Goal: Transaction & Acquisition: Obtain resource

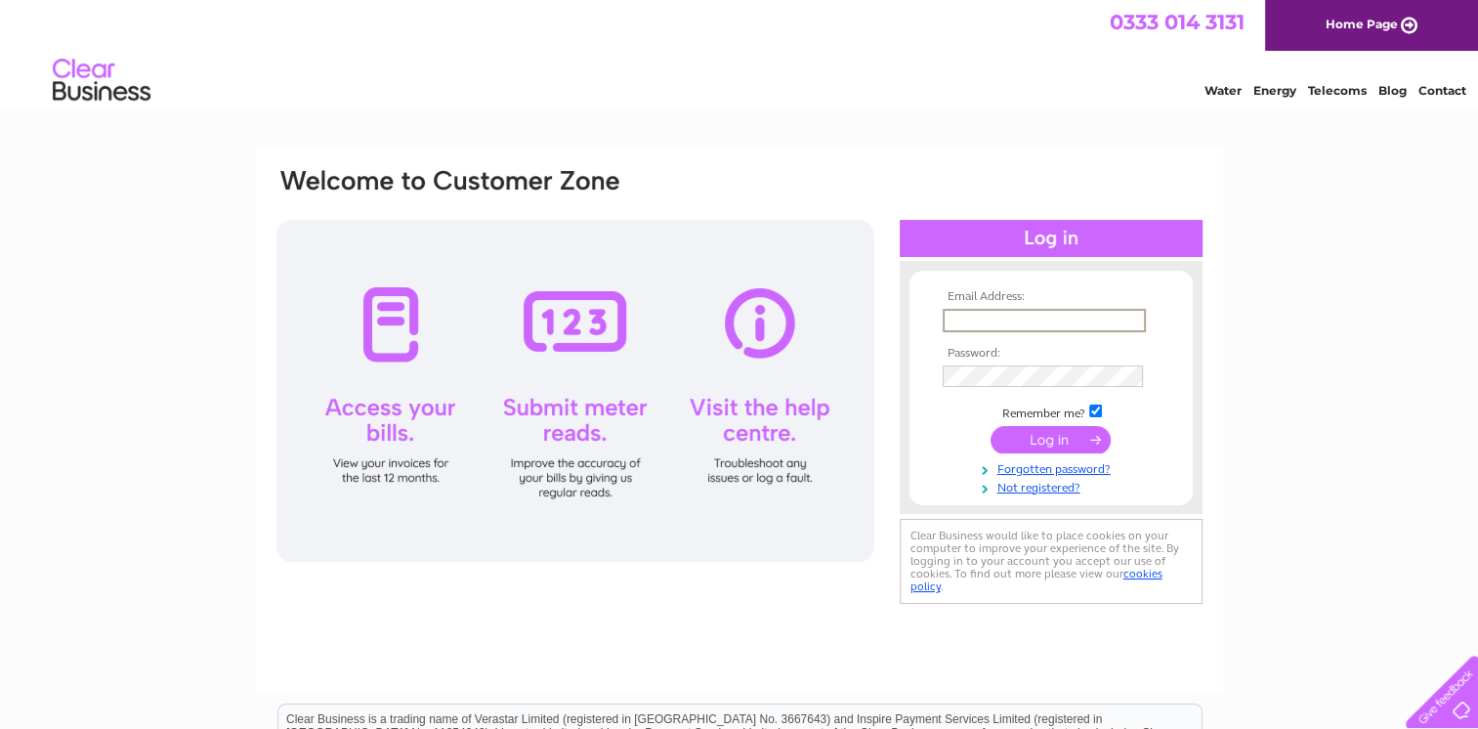
type input "info@jamiesonsscrap.co.uk"
click at [1061, 440] on input "submit" at bounding box center [1051, 438] width 120 height 27
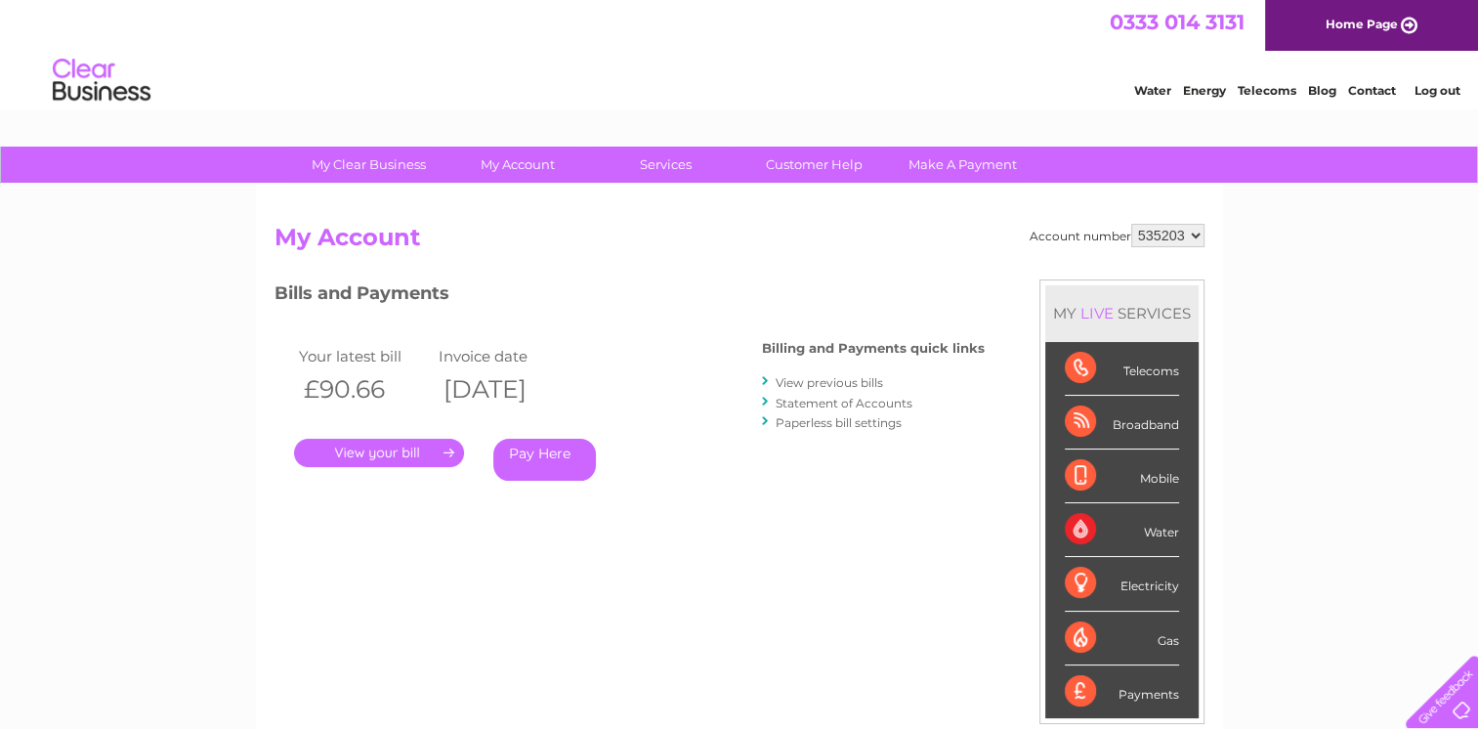
click at [1192, 233] on select "535203 939708 982635" at bounding box center [1167, 235] width 73 height 23
select select "939708"
click at [1131, 224] on select "535203 939708 982635" at bounding box center [1167, 235] width 73 height 23
click at [1192, 235] on select "535203 939708 982635" at bounding box center [1167, 235] width 73 height 23
select select "982635"
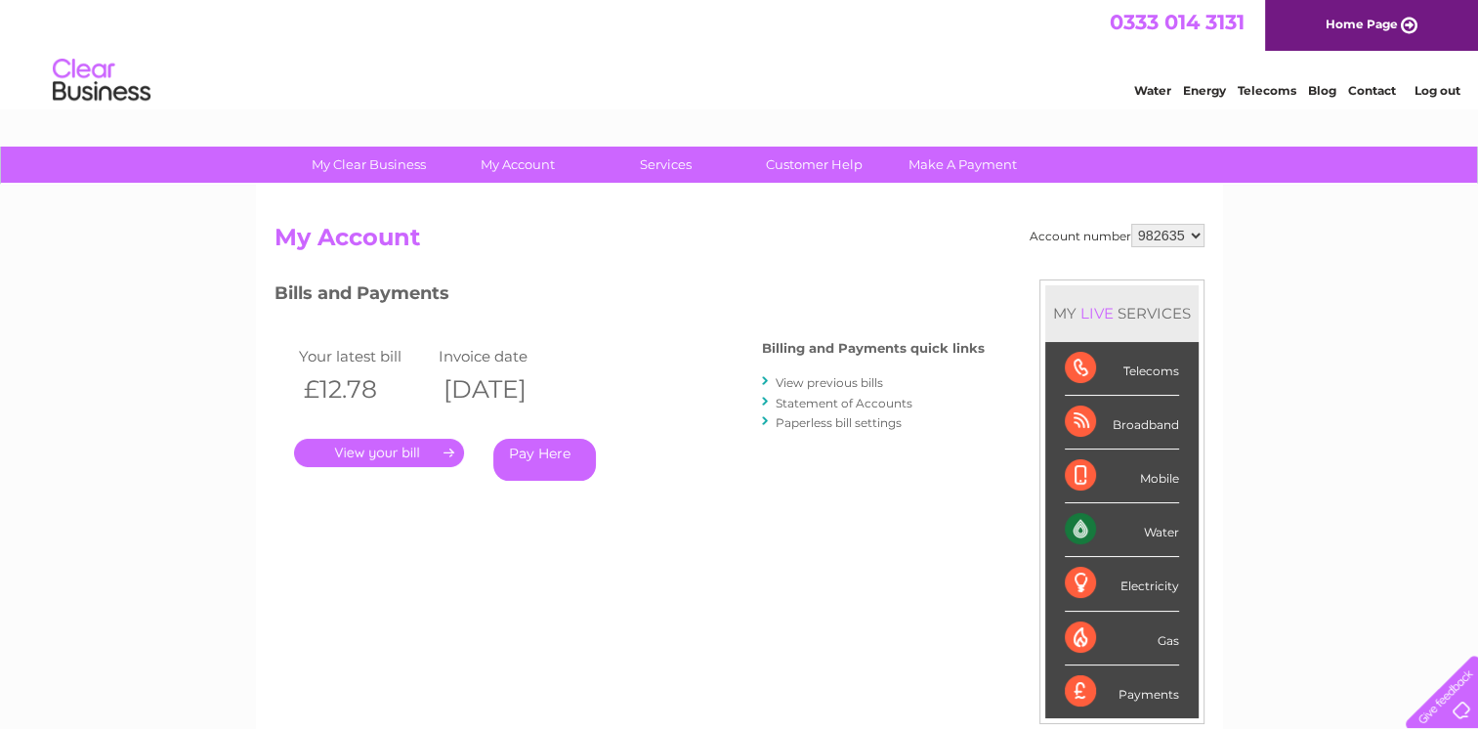
click at [1131, 224] on select "535203 939708 982635" at bounding box center [1167, 235] width 73 height 23
click at [836, 163] on link "Customer Help" at bounding box center [814, 165] width 161 height 36
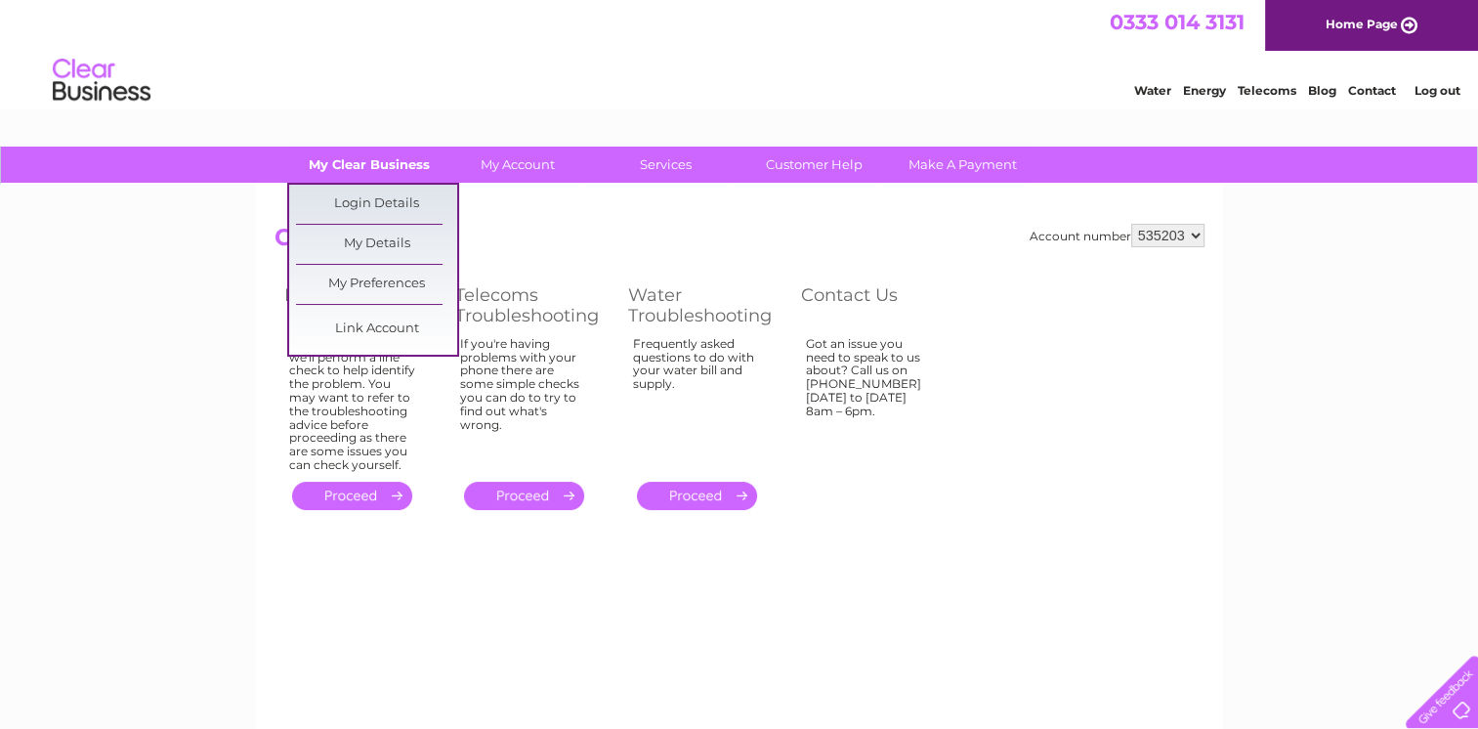
click at [370, 160] on link "My Clear Business" at bounding box center [368, 165] width 161 height 36
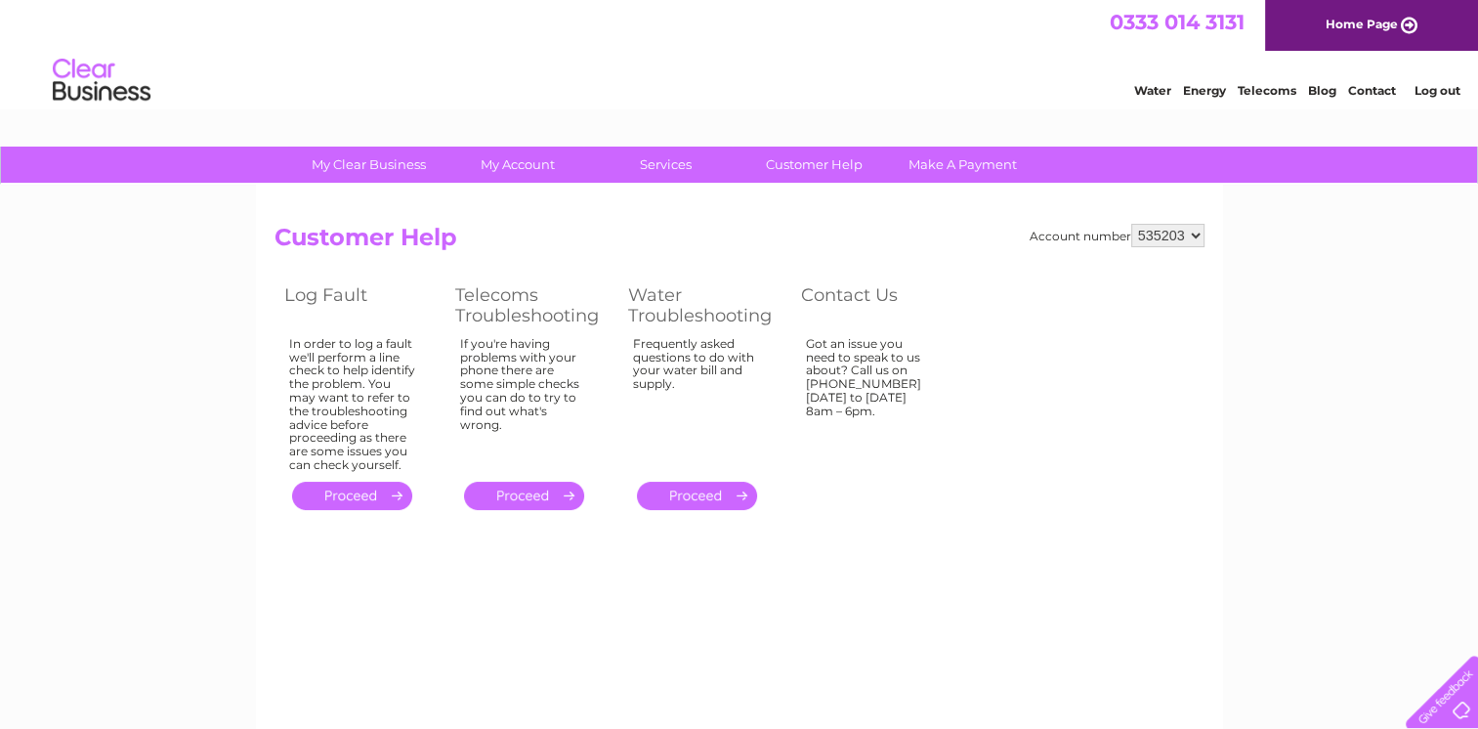
click at [1192, 231] on select "535203 939708 982635" at bounding box center [1167, 235] width 73 height 23
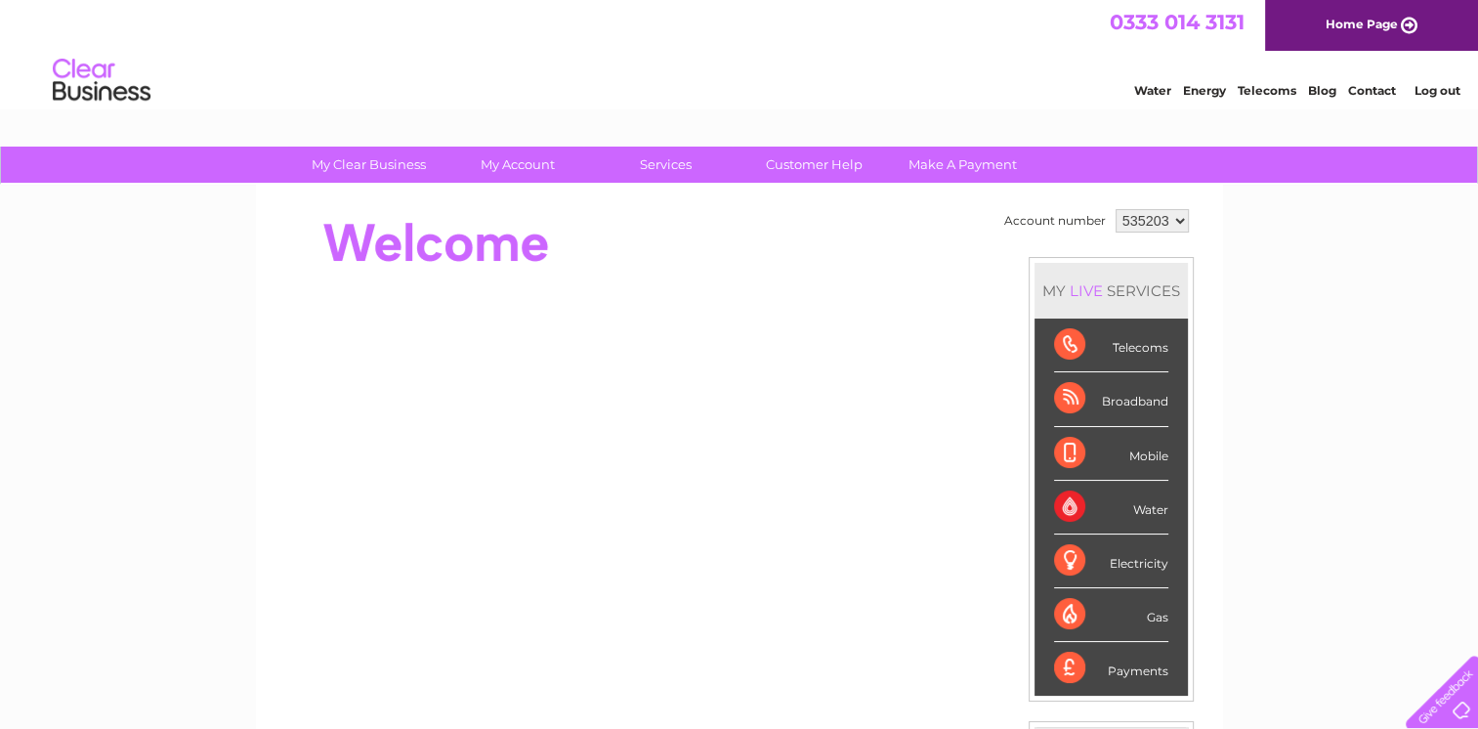
click at [1172, 213] on select "535203 939708 982635" at bounding box center [1152, 220] width 73 height 23
select select "982635"
click at [1116, 209] on select "535203 939708 982635" at bounding box center [1152, 220] width 73 height 23
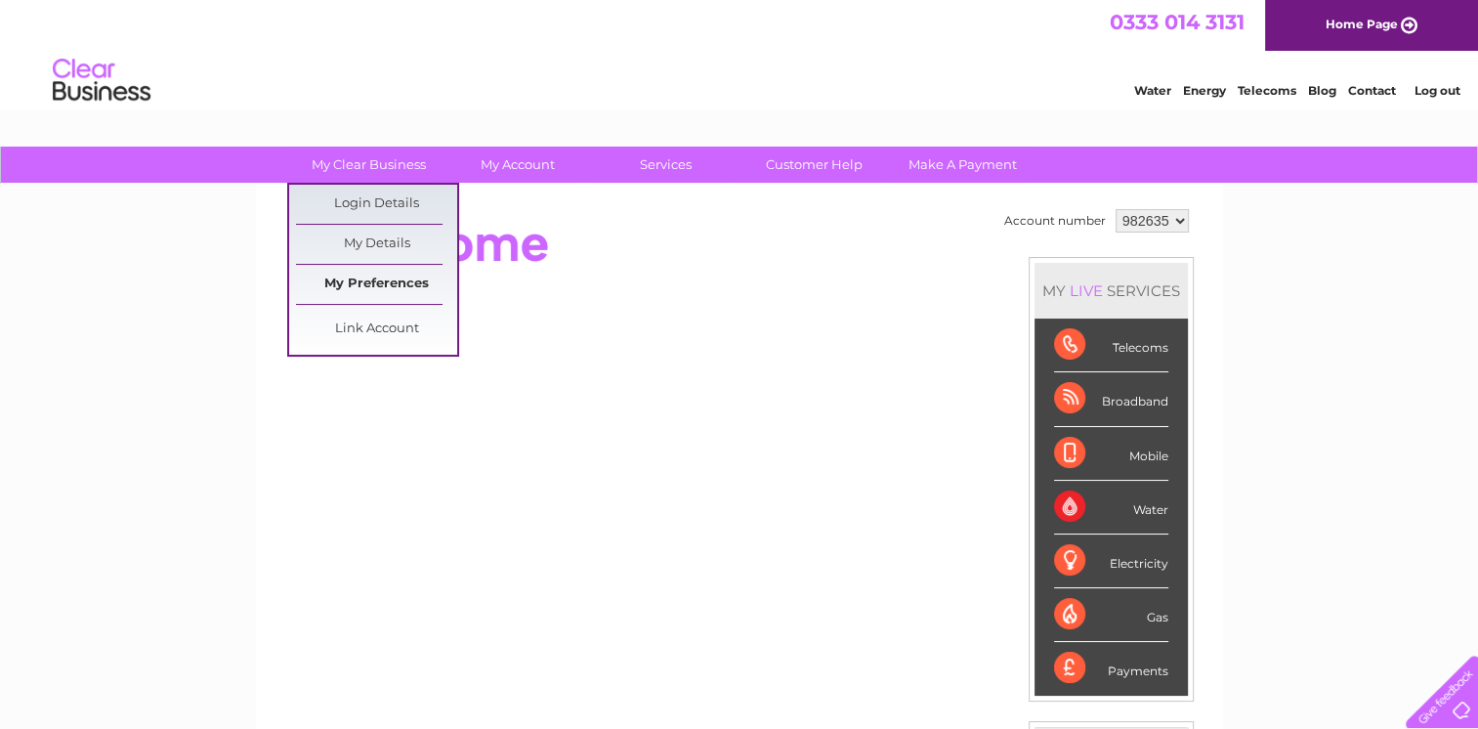
click at [383, 283] on link "My Preferences" at bounding box center [376, 284] width 161 height 39
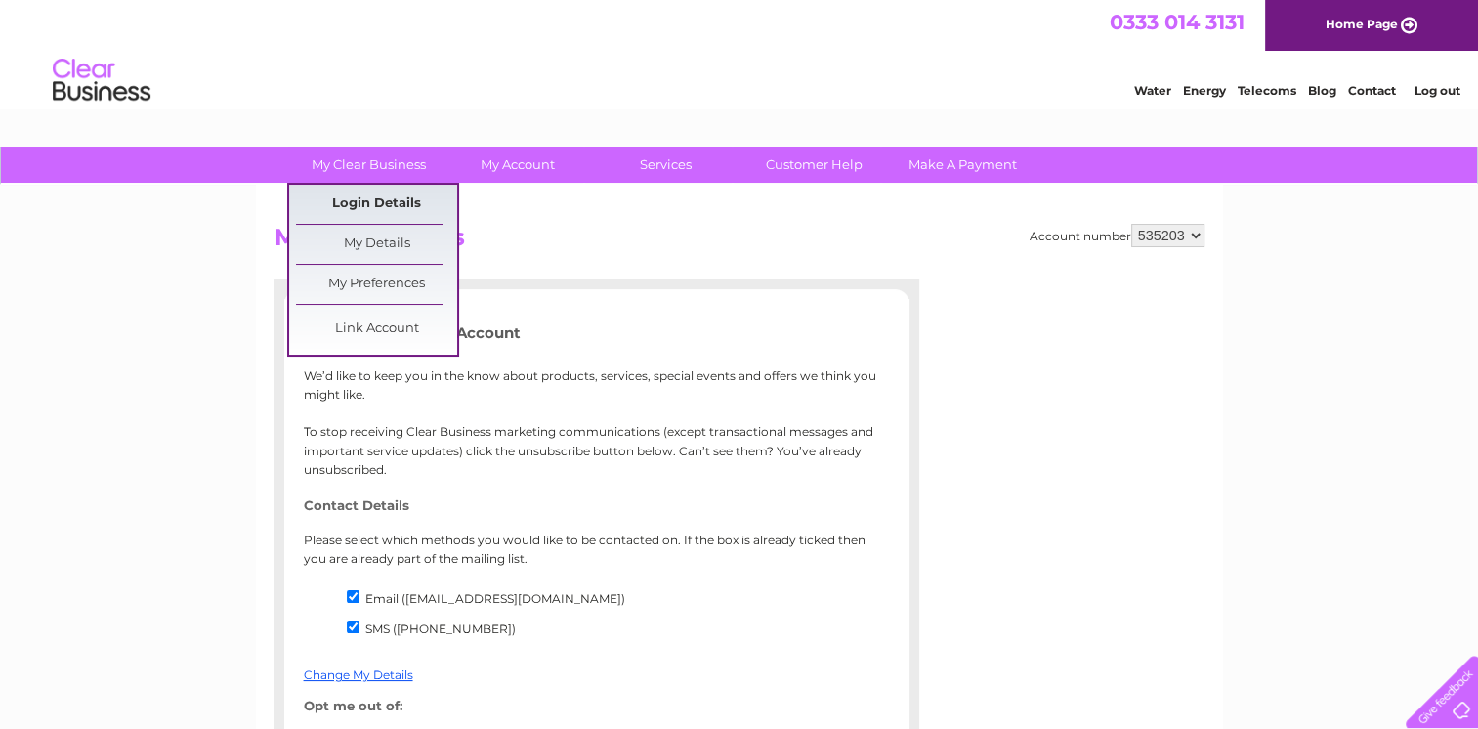
click at [391, 199] on link "Login Details" at bounding box center [376, 204] width 161 height 39
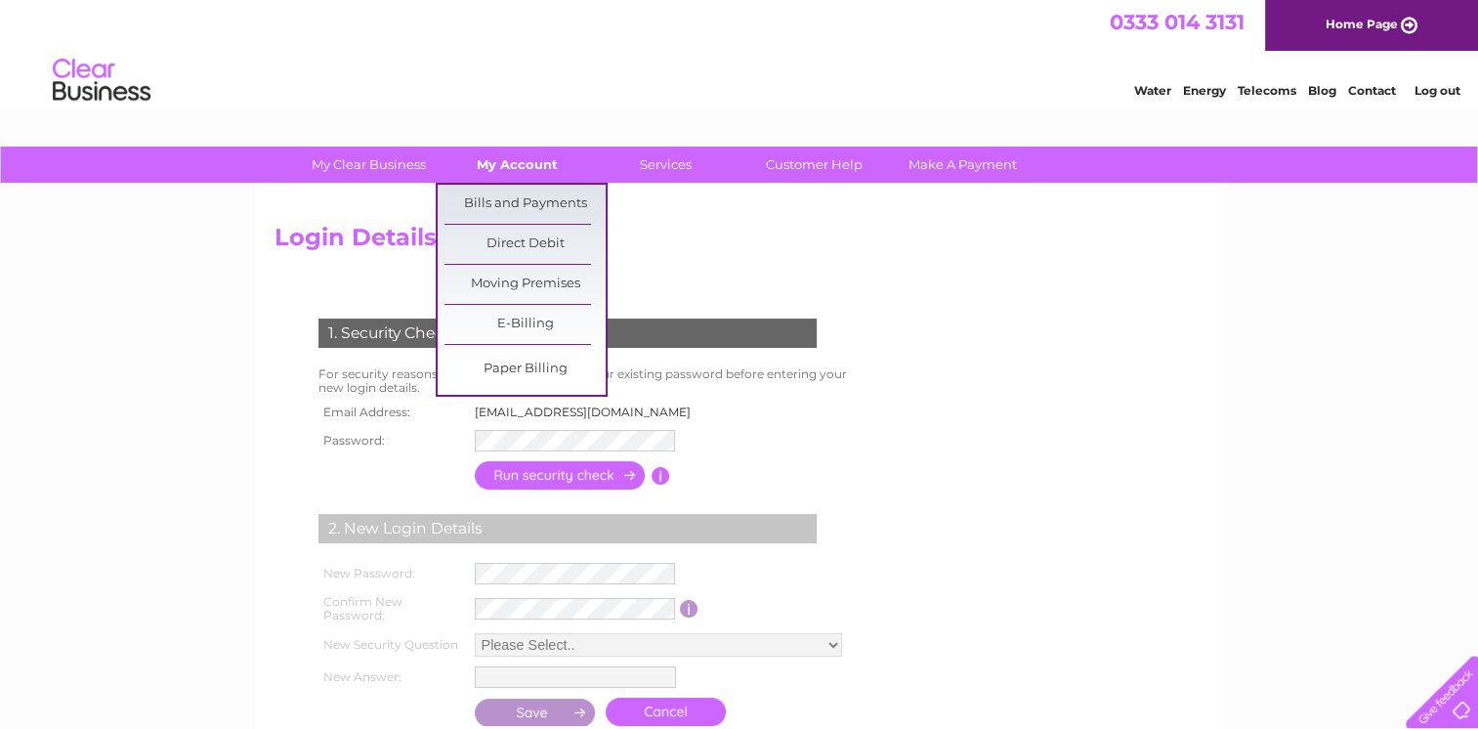
click at [524, 169] on link "My Account" at bounding box center [517, 165] width 161 height 36
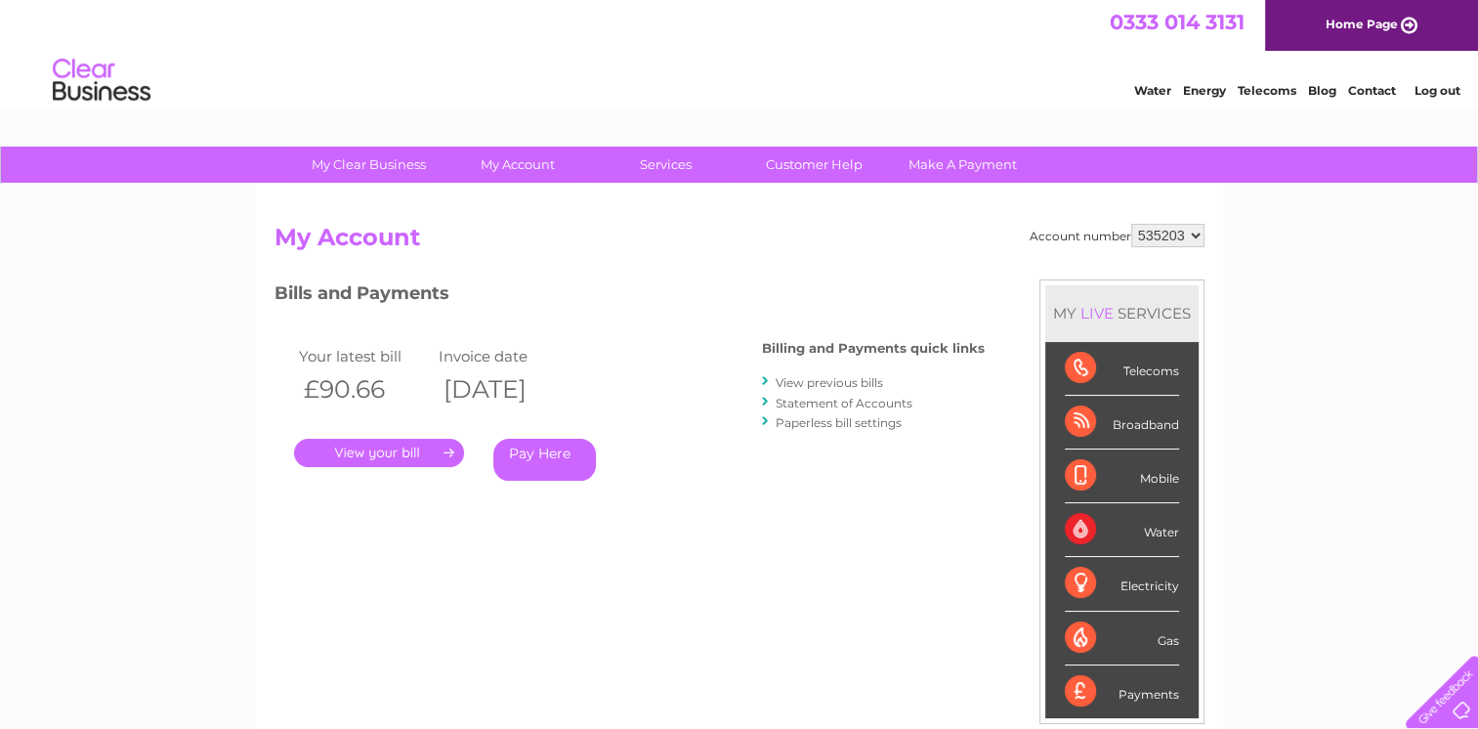
click at [1197, 233] on select "535203 939708 982635" at bounding box center [1167, 235] width 73 height 23
select select "982635"
click at [1131, 224] on select "535203 939708 982635" at bounding box center [1167, 235] width 73 height 23
click at [663, 167] on link "Services" at bounding box center [665, 165] width 161 height 36
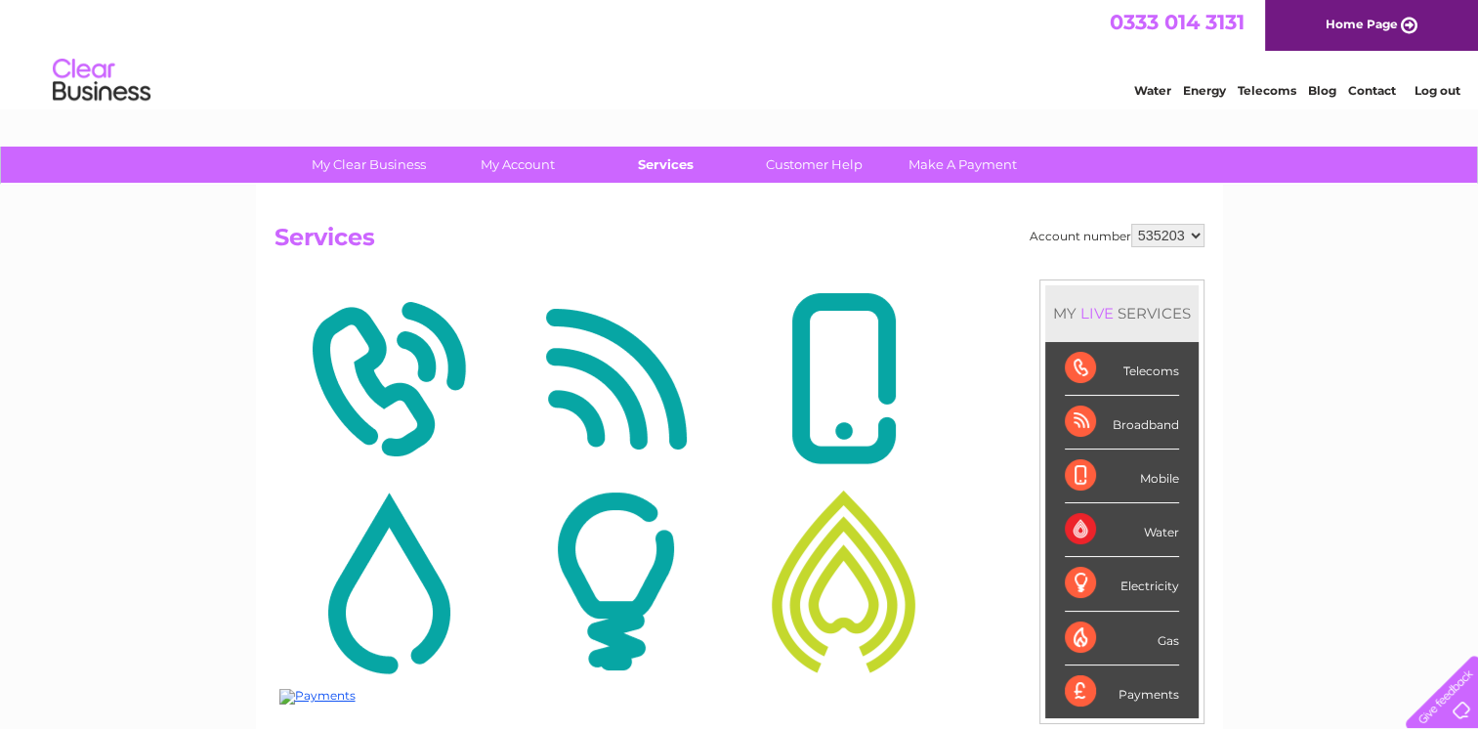
click at [664, 162] on link "Services" at bounding box center [665, 165] width 161 height 36
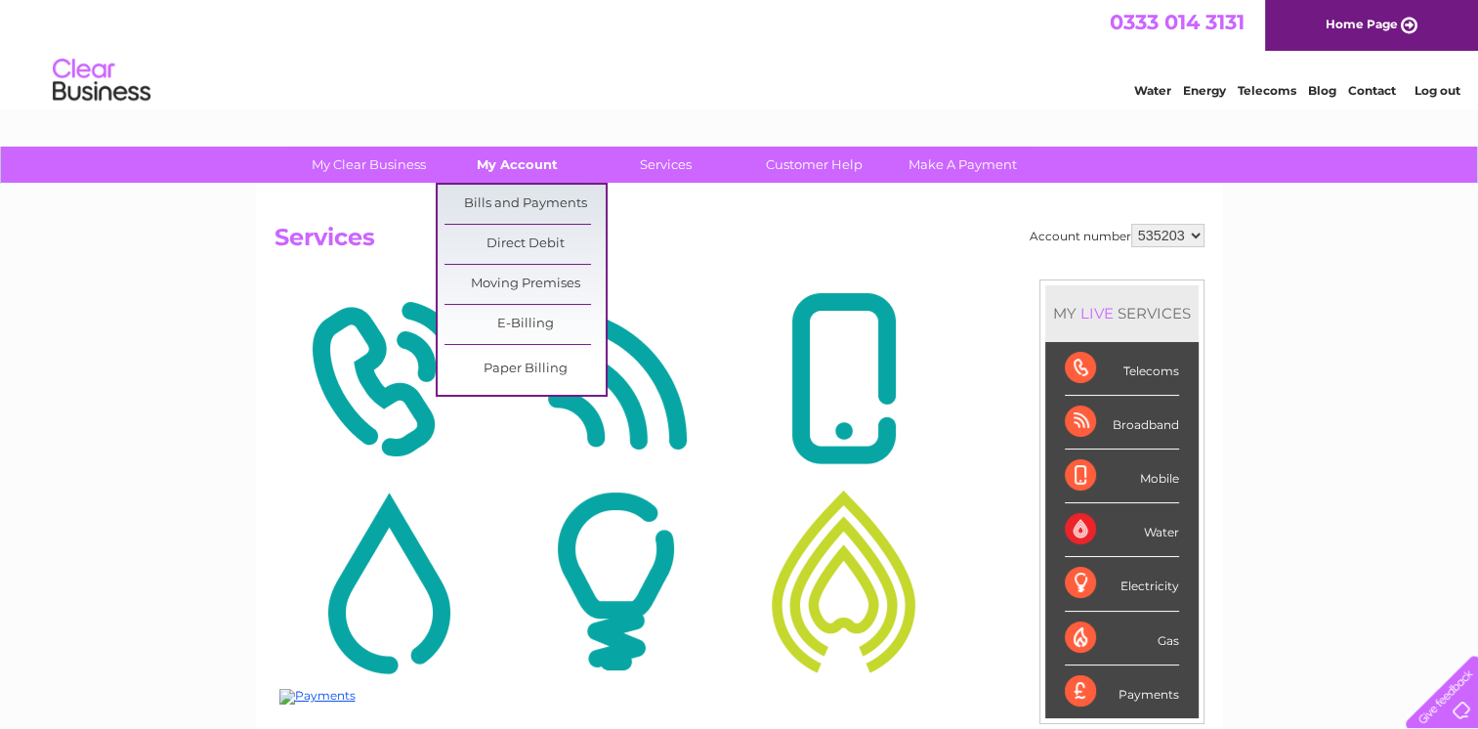
click at [535, 170] on link "My Account" at bounding box center [517, 165] width 161 height 36
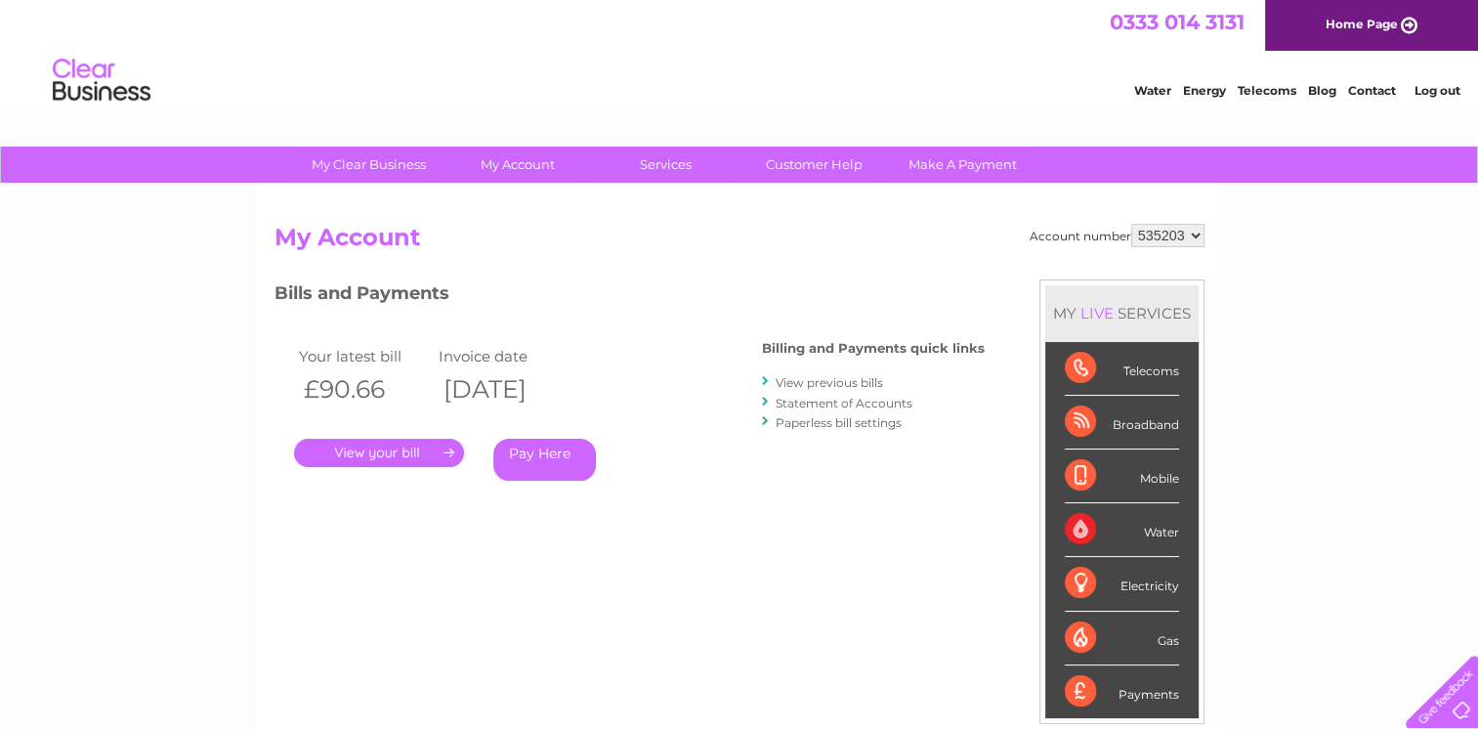
click at [864, 260] on div "Account number 535203 939708 982635 My Account MY LIVE SERVICES Telecoms Broadb…" at bounding box center [740, 518] width 930 height 588
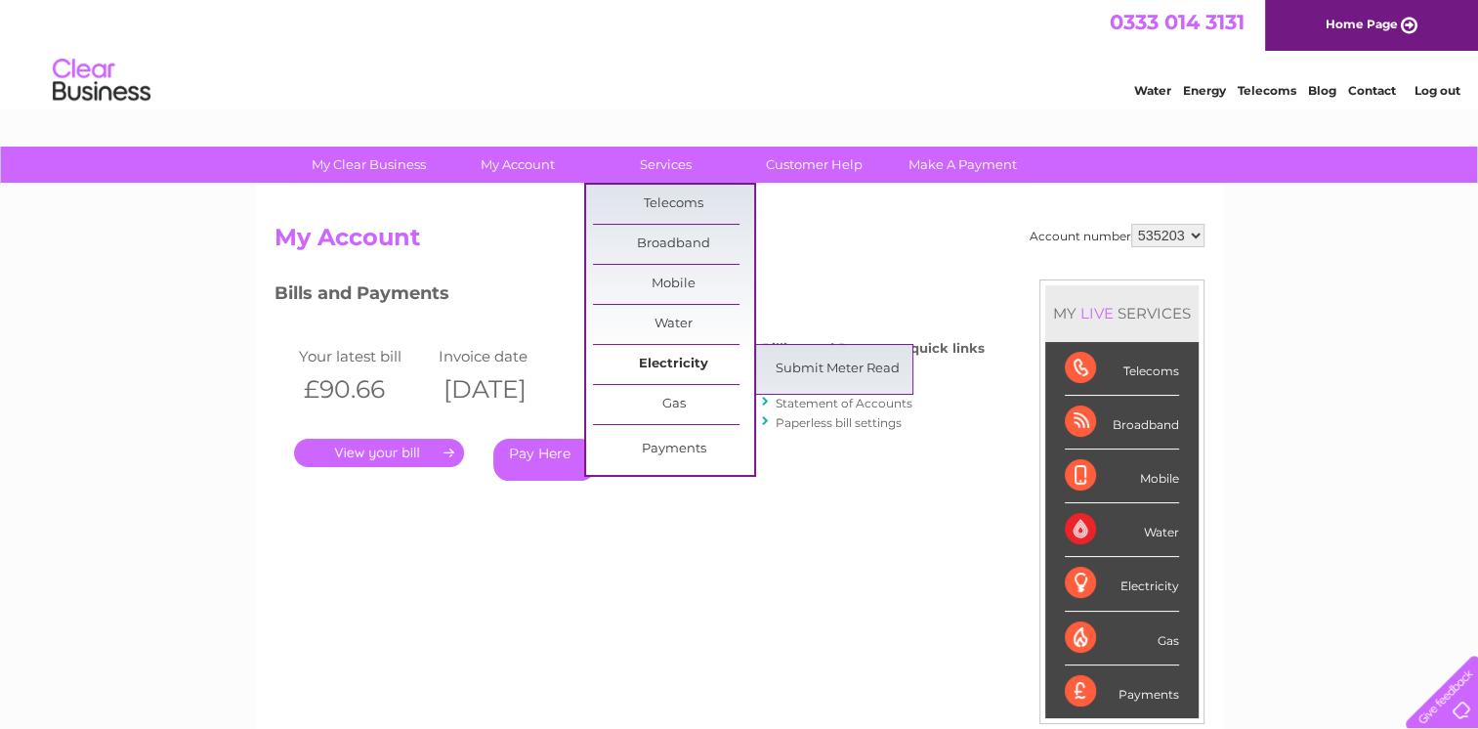
click at [693, 365] on link "Electricity" at bounding box center [673, 364] width 161 height 39
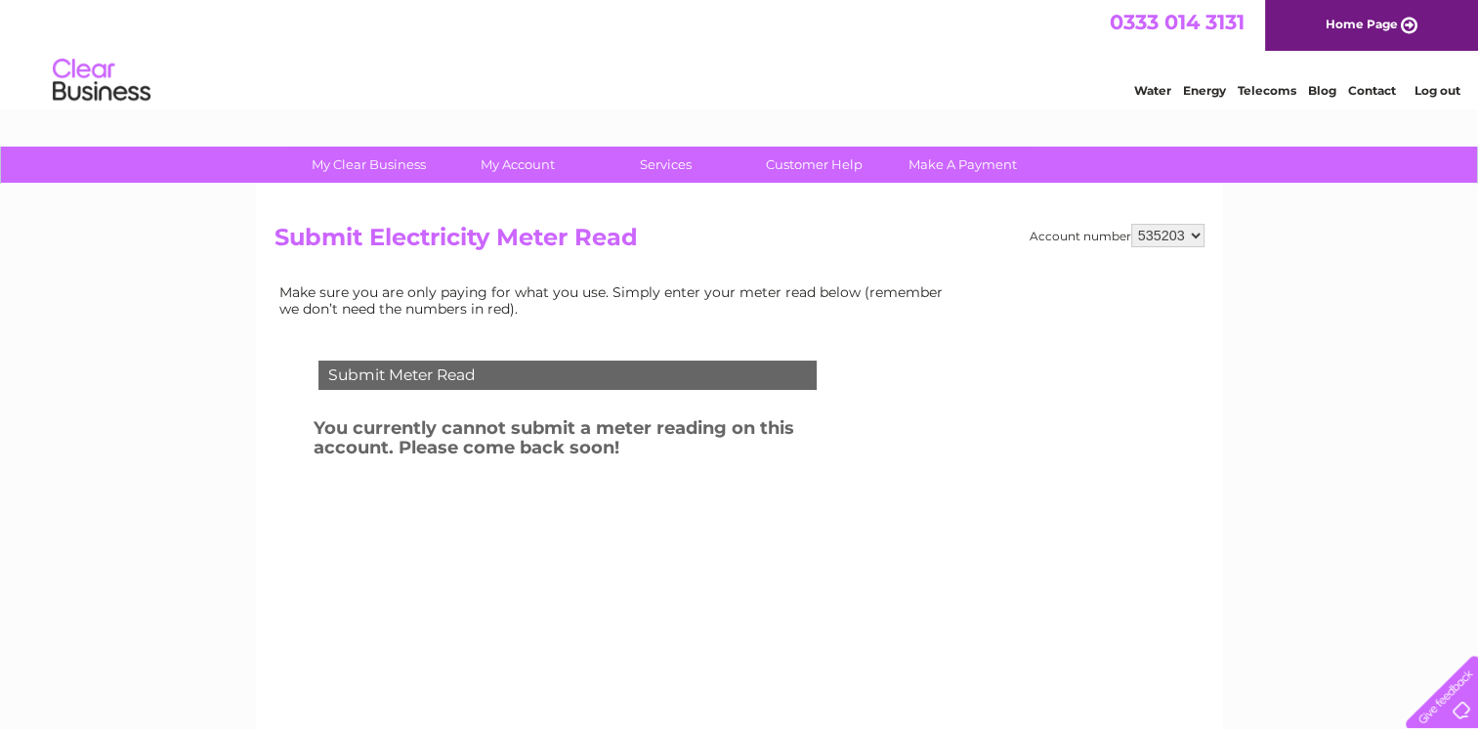
click at [1195, 232] on select "535203 939708 982635" at bounding box center [1167, 235] width 73 height 23
select select "982635"
click at [1131, 224] on select "535203 939708 982635" at bounding box center [1167, 235] width 73 height 23
click at [462, 371] on div "Submit Meter Read" at bounding box center [568, 375] width 498 height 29
click at [622, 376] on div "Submit Meter Read" at bounding box center [568, 375] width 498 height 29
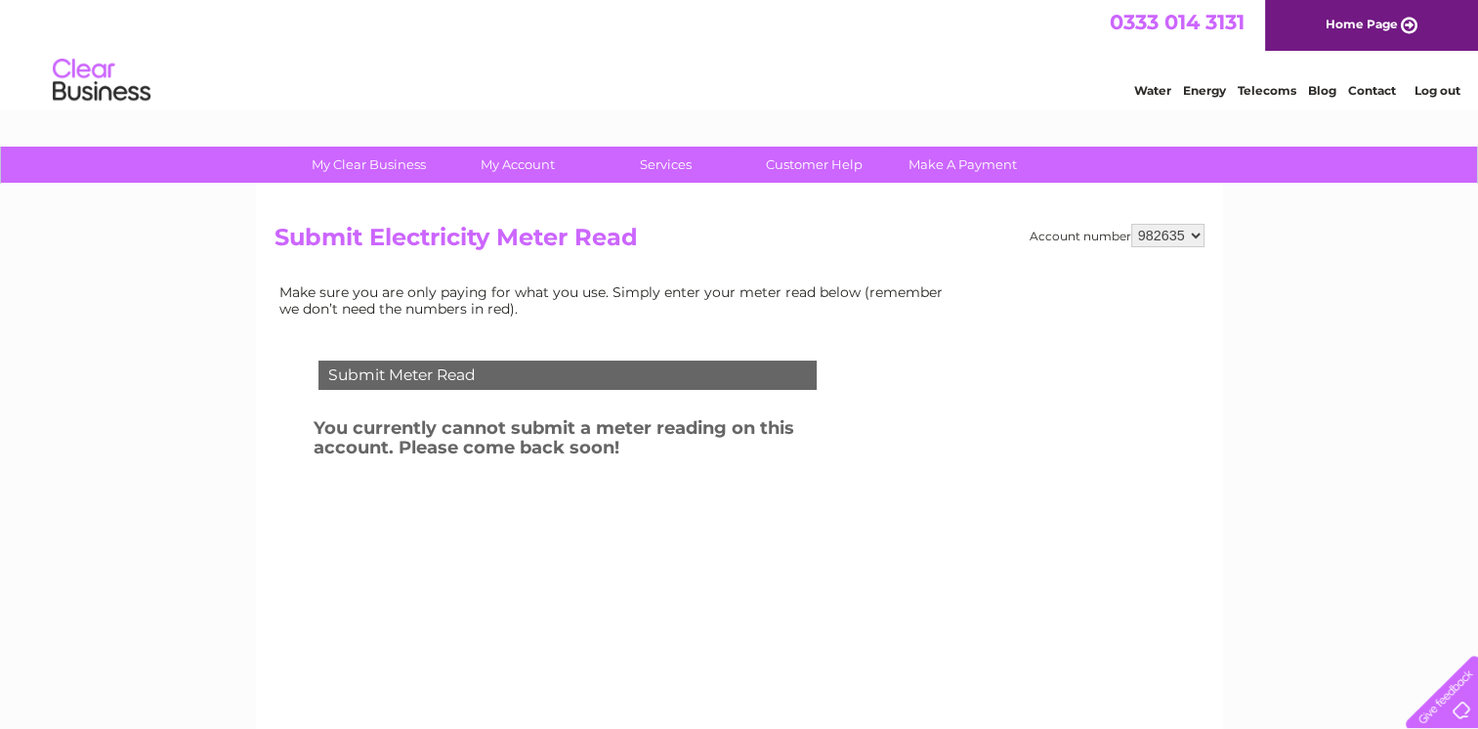
click at [1196, 235] on select "535203 939708 982635" at bounding box center [1167, 235] width 73 height 23
click at [1131, 224] on select "535203 939708 982635" at bounding box center [1167, 235] width 73 height 23
click at [793, 307] on td "Make sure you are only paying for what you use. Simply enter your meter read be…" at bounding box center [617, 299] width 684 height 41
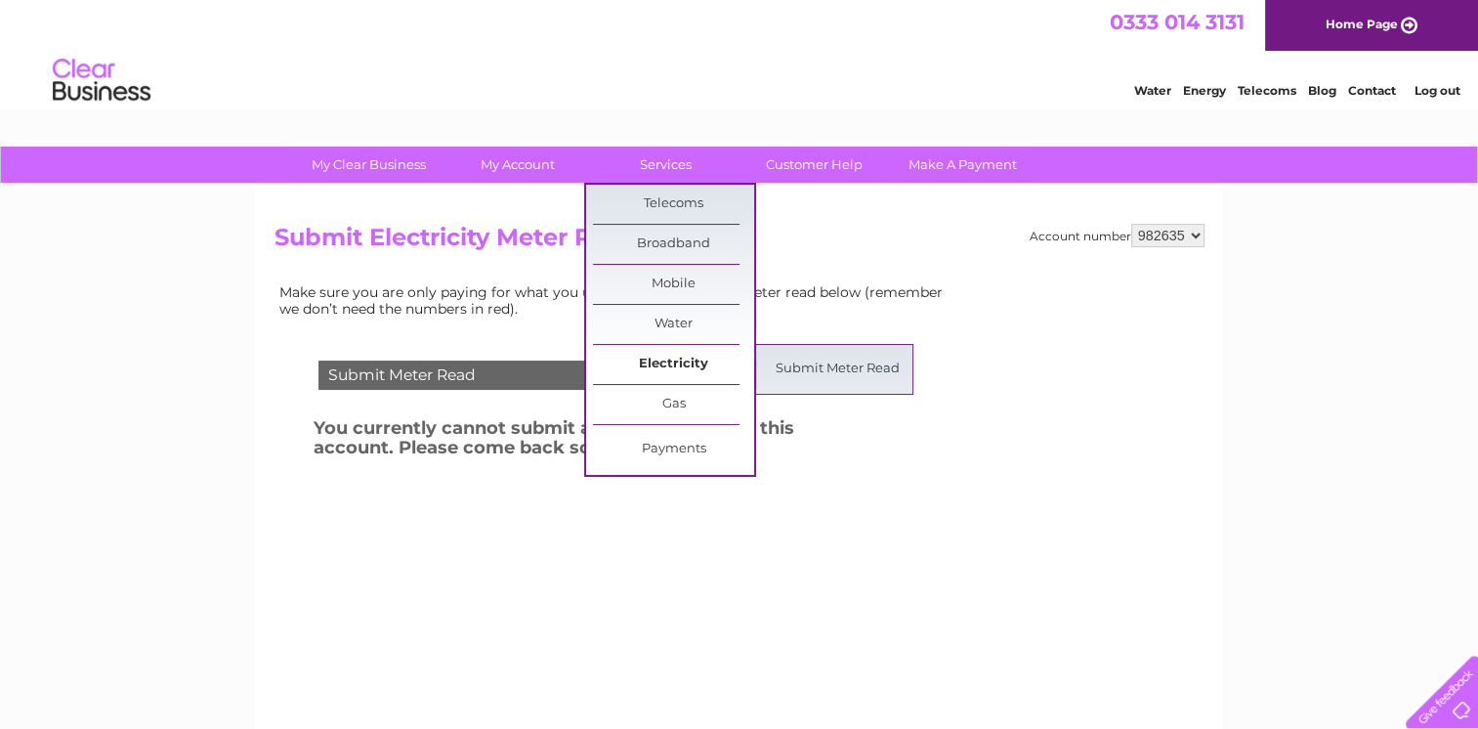
click at [669, 358] on link "Electricity" at bounding box center [673, 364] width 161 height 39
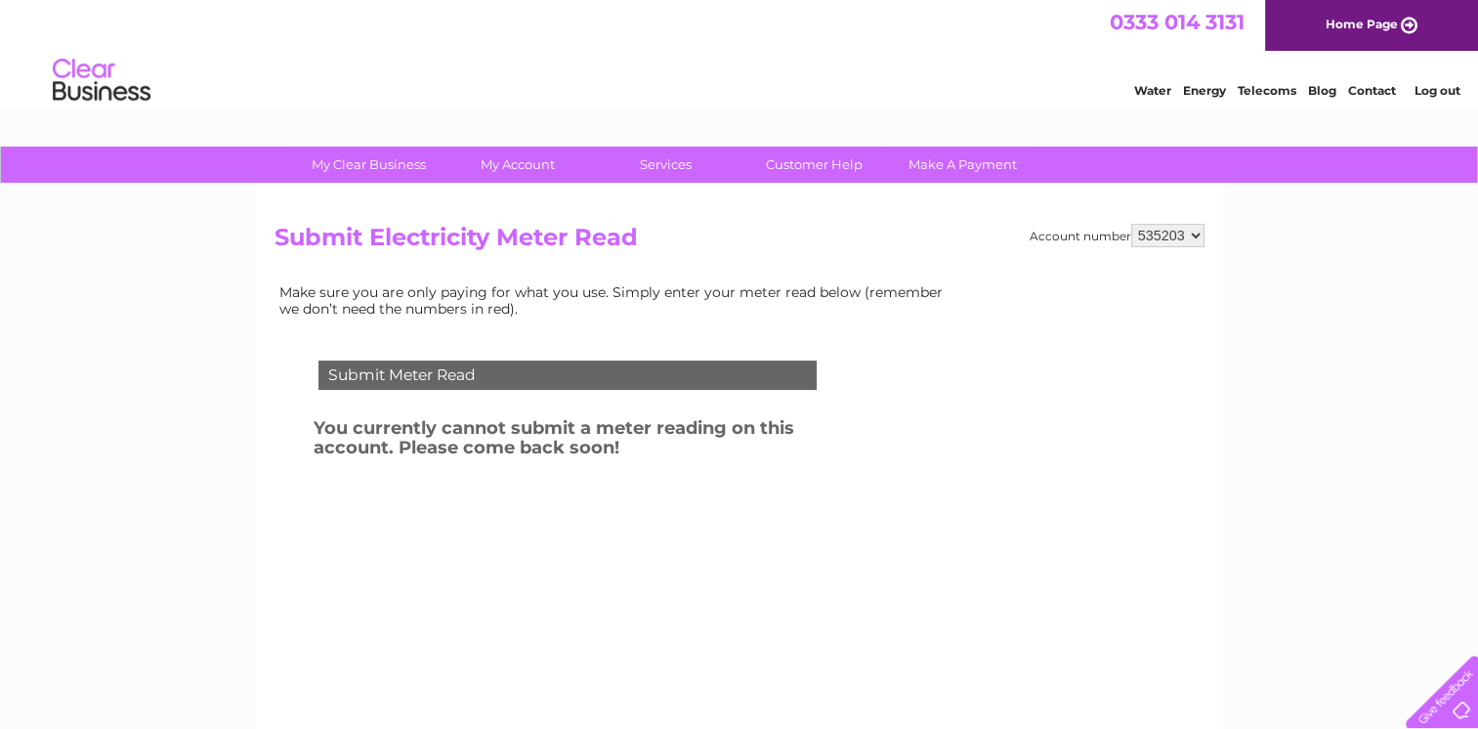
click at [1196, 232] on select "535203 939708 982635" at bounding box center [1167, 235] width 73 height 23
select select "982635"
click at [1131, 224] on select "535203 939708 982635" at bounding box center [1167, 235] width 73 height 23
click at [657, 172] on link "Services" at bounding box center [665, 165] width 161 height 36
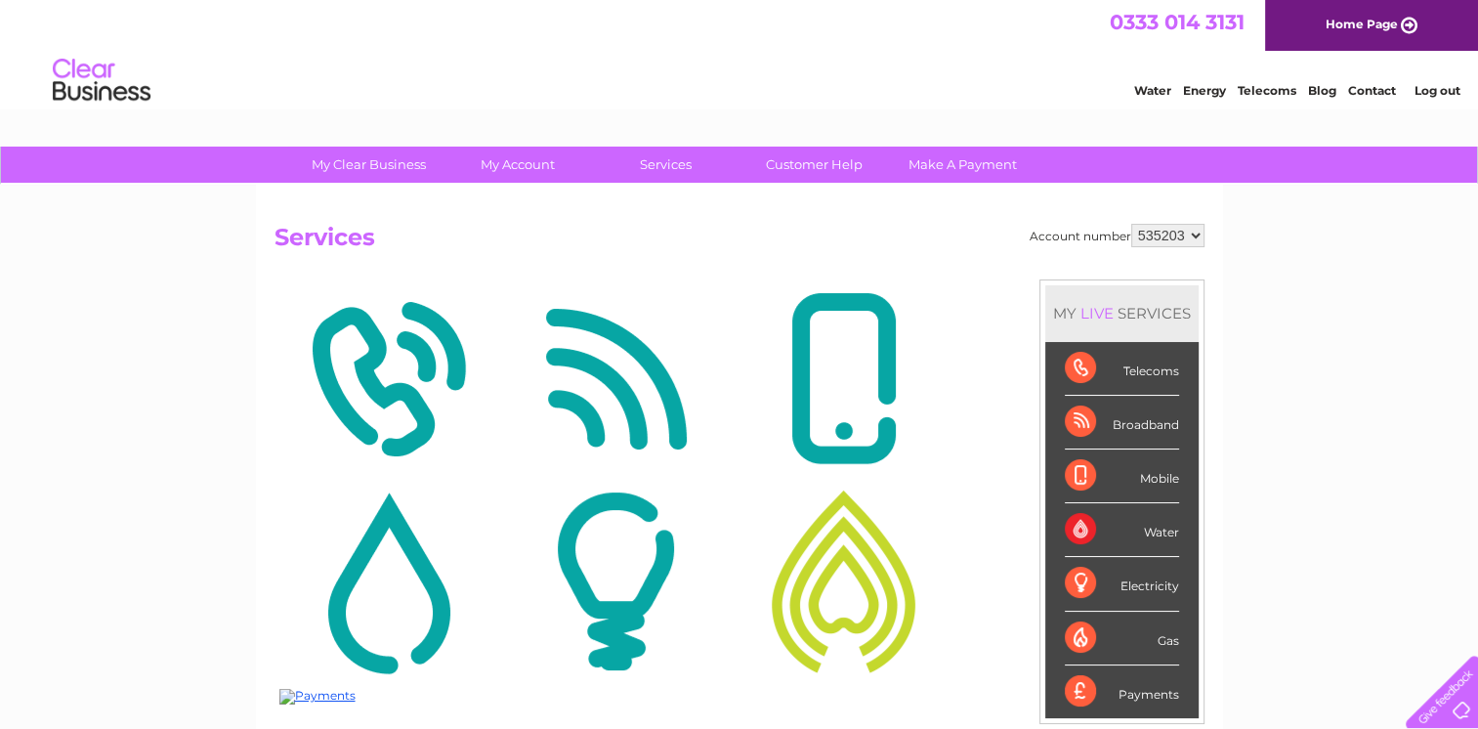
click at [1106, 587] on div "Electricity" at bounding box center [1122, 584] width 114 height 54
click at [1137, 580] on div "Electricity" at bounding box center [1122, 584] width 114 height 54
click at [1175, 590] on div "Electricity" at bounding box center [1122, 584] width 114 height 54
drag, startPoint x: 1175, startPoint y: 590, endPoint x: 1153, endPoint y: 583, distance: 23.5
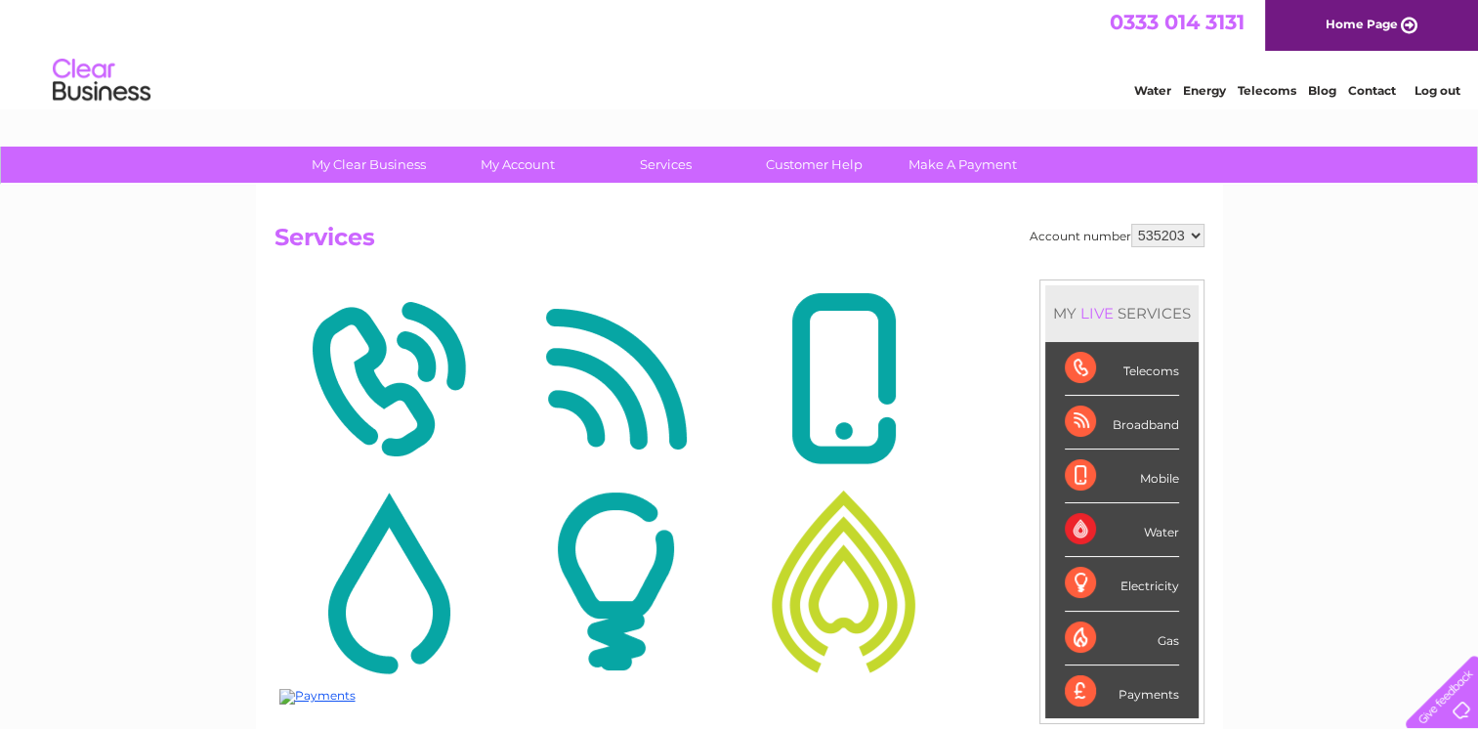
click at [1153, 583] on div "Electricity" at bounding box center [1122, 584] width 114 height 54
click at [879, 264] on div "Account number 535203 939708 982635 Services" at bounding box center [740, 474] width 930 height 500
click at [1197, 235] on select "535203 939708 982635" at bounding box center [1167, 235] width 73 height 23
select select "982635"
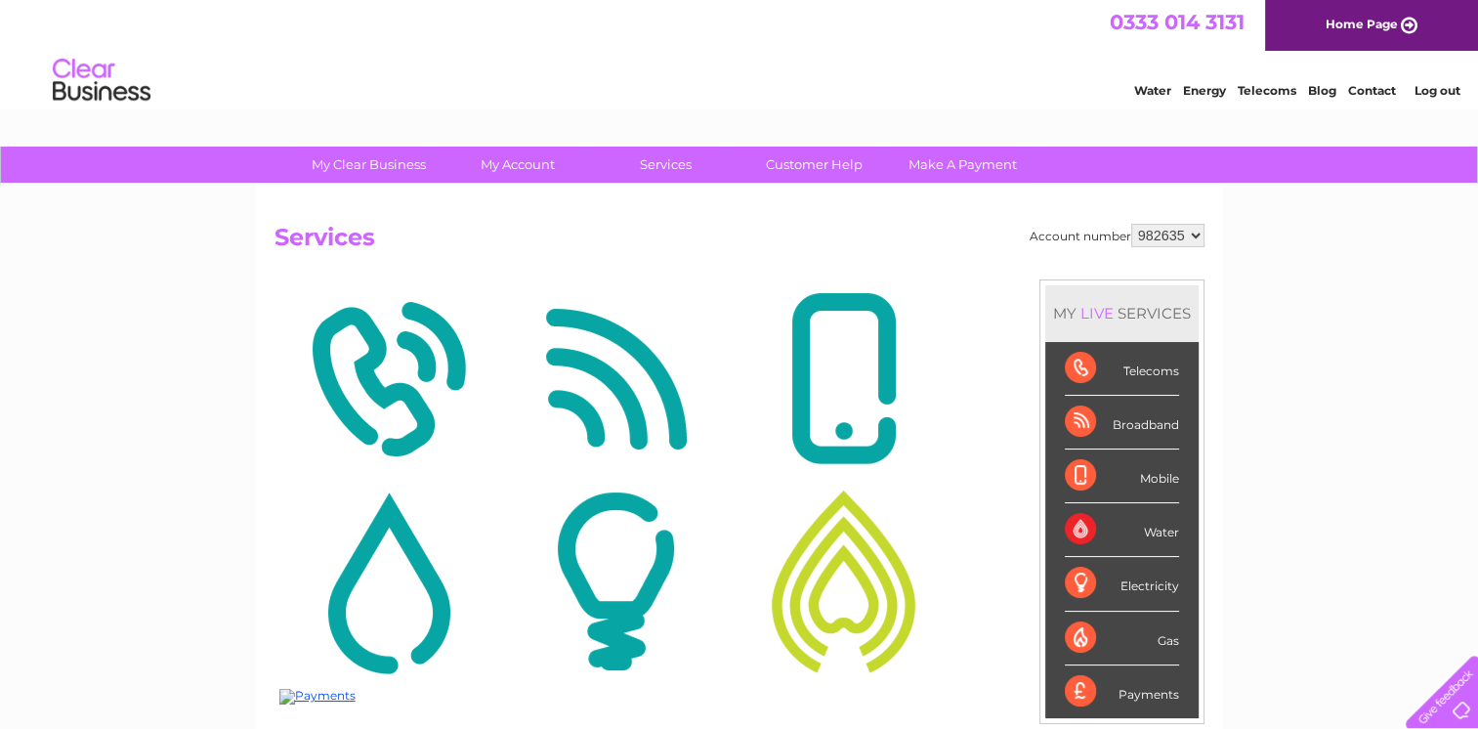
click at [1131, 224] on select "535203 939708 982635" at bounding box center [1167, 235] width 73 height 23
click at [1196, 234] on select "535203 939708 982635" at bounding box center [1167, 235] width 73 height 23
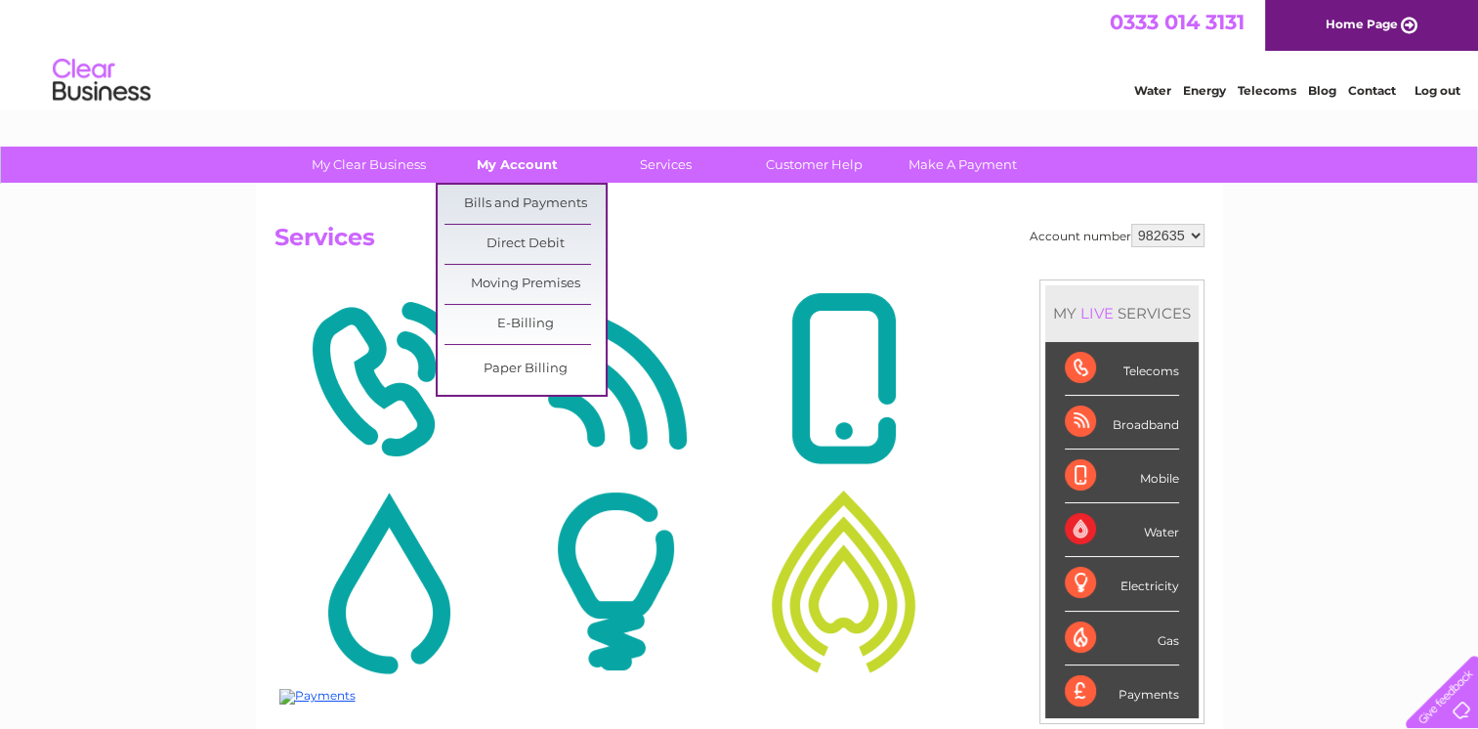
click at [528, 161] on link "My Account" at bounding box center [517, 165] width 161 height 36
click at [524, 197] on link "Bills and Payments" at bounding box center [525, 204] width 161 height 39
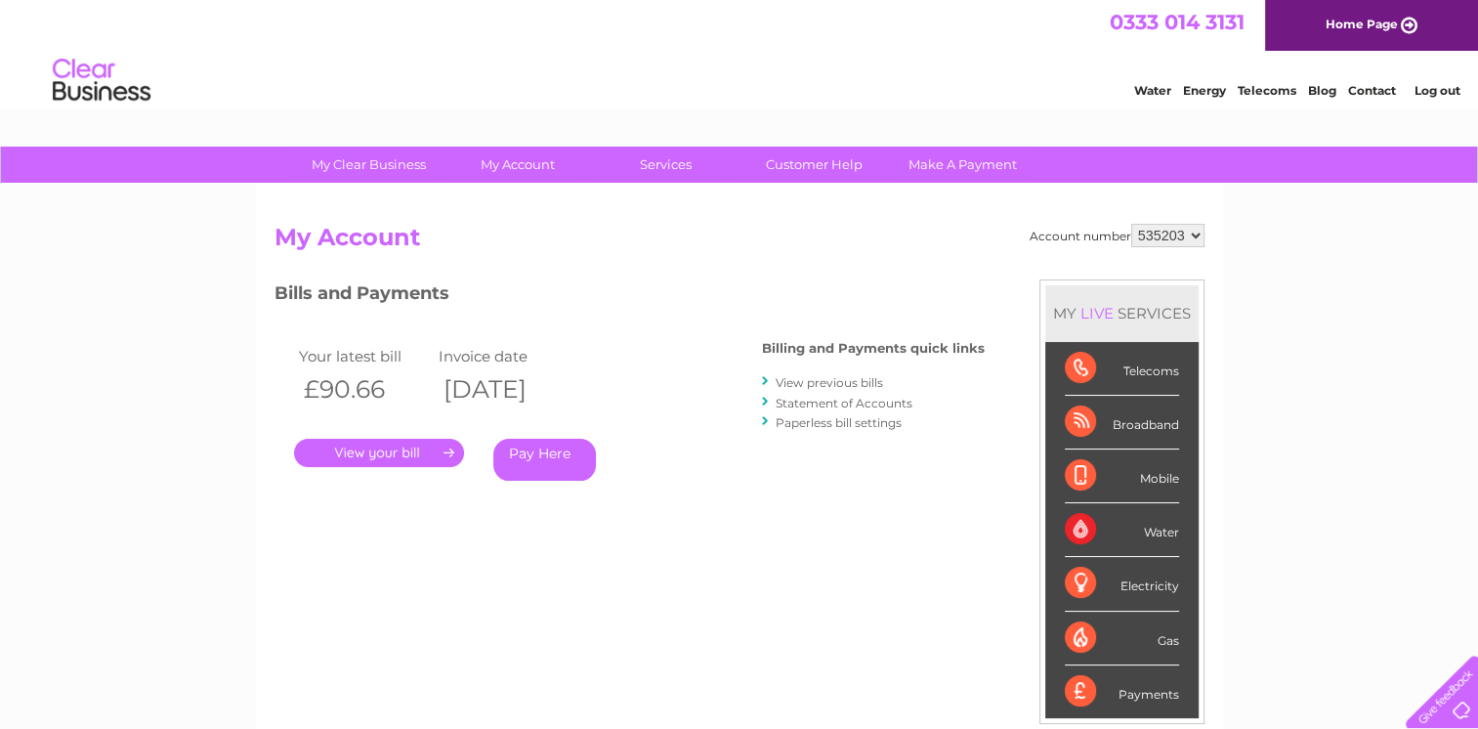
drag, startPoint x: 1192, startPoint y: 233, endPoint x: 1187, endPoint y: 243, distance: 11.8
click at [1192, 233] on select "535203 939708 982635" at bounding box center [1167, 235] width 73 height 23
select select "982635"
click at [1131, 224] on select "535203 939708 982635" at bounding box center [1167, 235] width 73 height 23
click at [383, 459] on link "." at bounding box center [379, 453] width 170 height 28
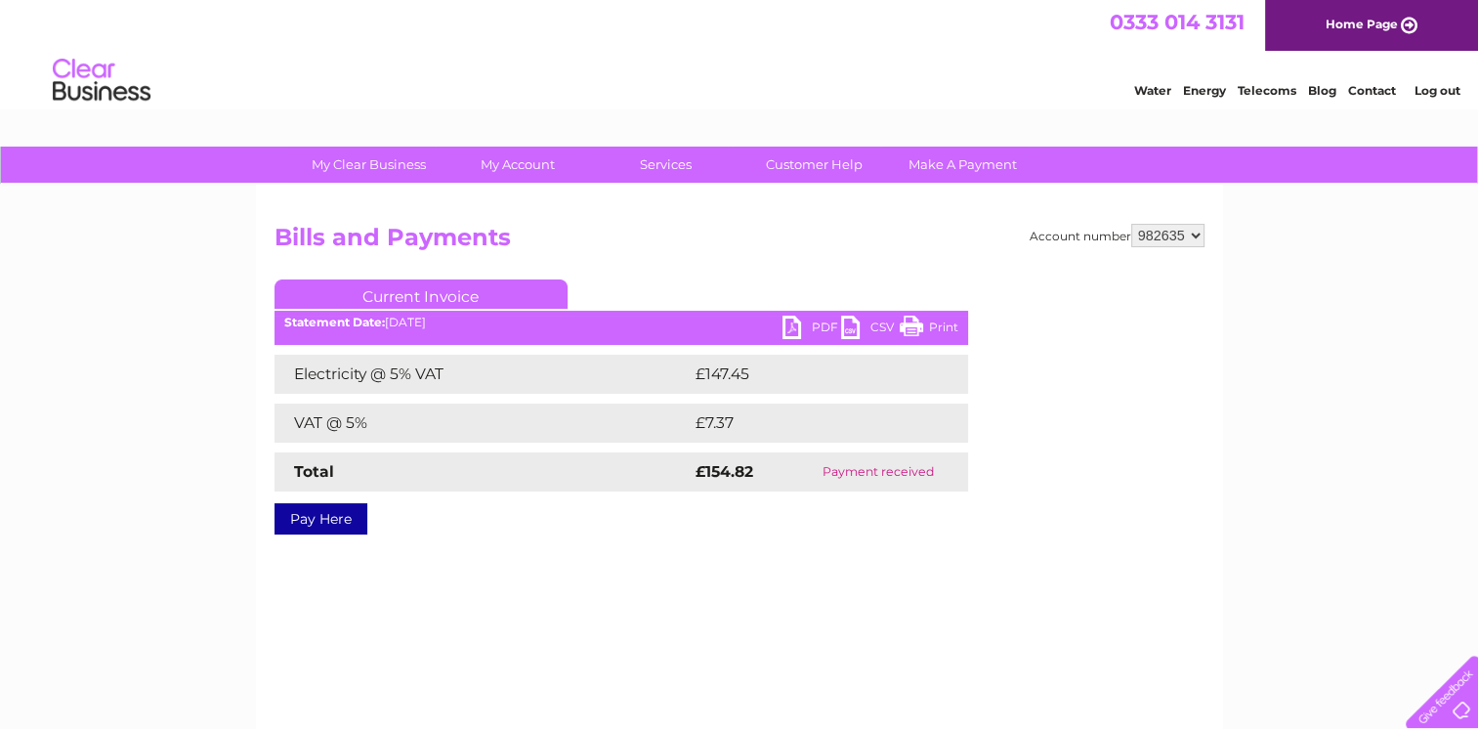
click at [790, 323] on link "PDF" at bounding box center [812, 330] width 59 height 28
click at [791, 322] on link "PDF" at bounding box center [812, 330] width 59 height 28
click at [791, 321] on link "PDF" at bounding box center [812, 330] width 59 height 28
